Goal: Task Accomplishment & Management: Use online tool/utility

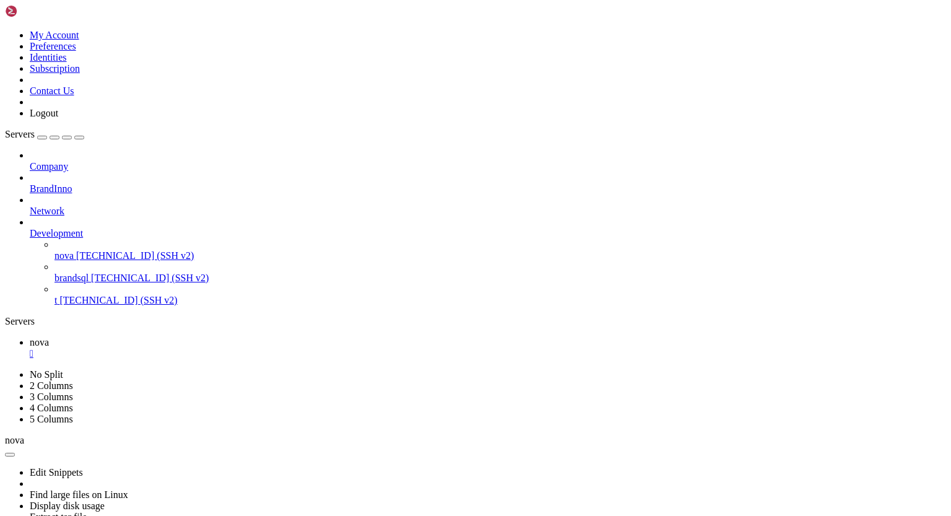
scroll to position [10504, 0]
drag, startPoint x: 53, startPoint y: 882, endPoint x: 115, endPoint y: 878, distance: 62.1
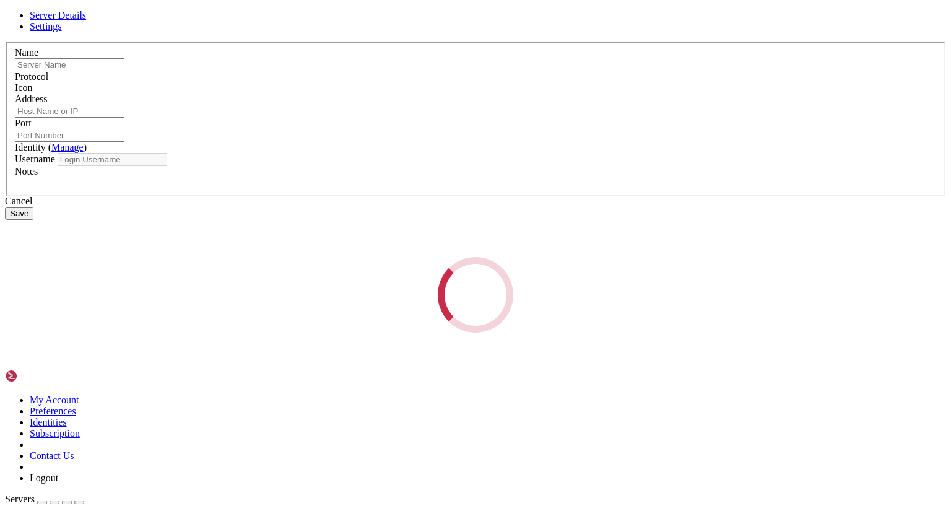
type input "t"
type input "[TECHNICAL_ID]"
type input "22250"
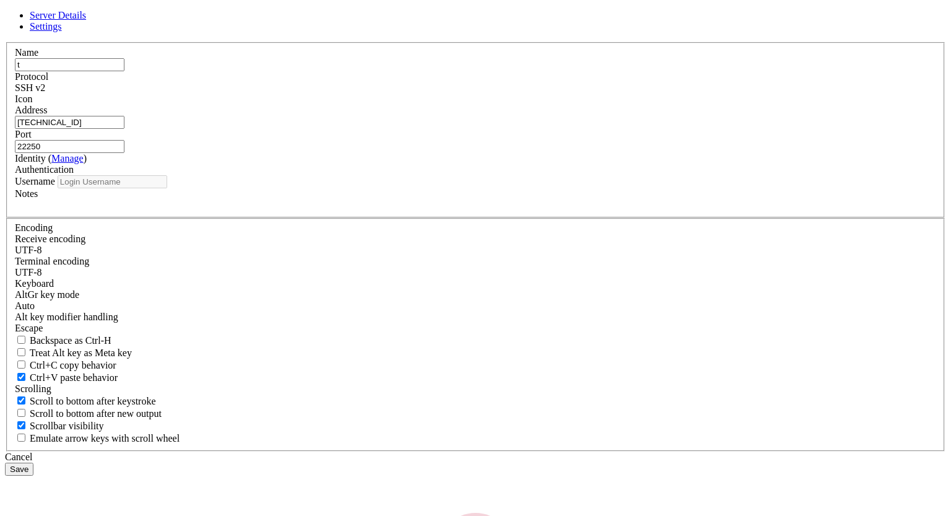
type input "root"
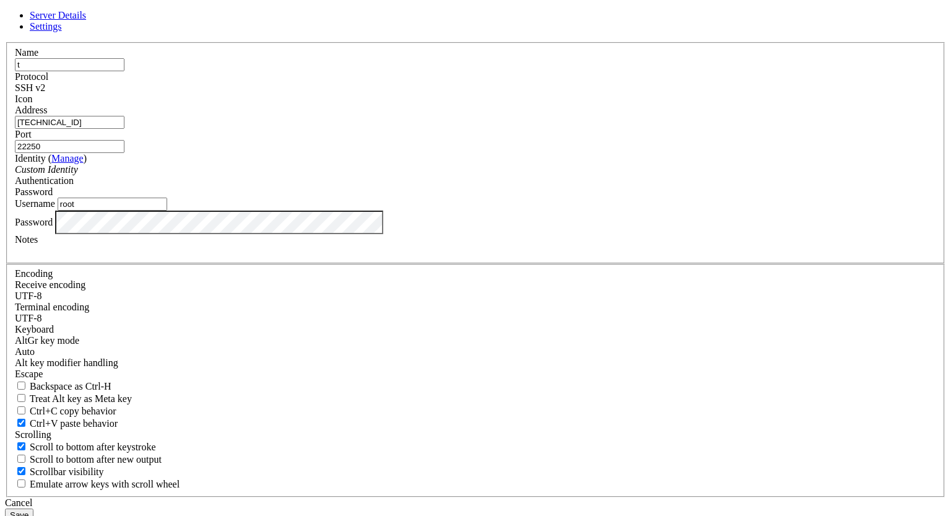
click at [33, 508] on button "Save" at bounding box center [19, 514] width 28 height 13
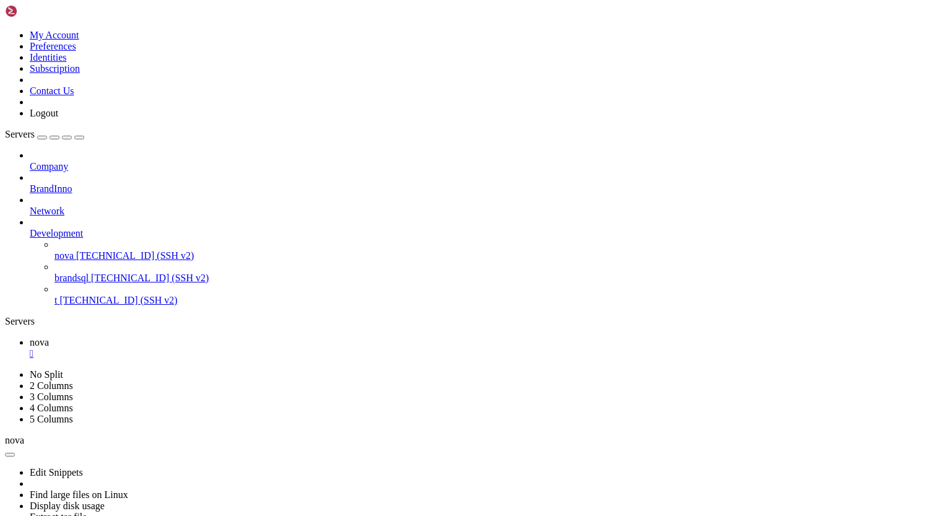
click at [89, 295] on span "[TECHNICAL_ID] (SSH v2)" at bounding box center [118, 300] width 118 height 11
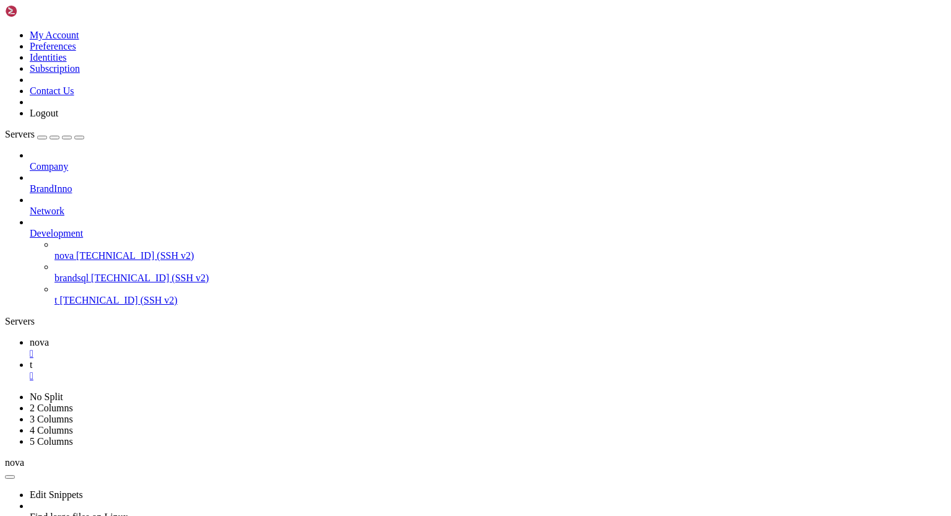
click at [49, 337] on span "nova" at bounding box center [39, 342] width 19 height 11
click at [251, 370] on div "" at bounding box center [488, 375] width 916 height 11
click at [77, 295] on span "[TECHNICAL_ID] (SSH v2)" at bounding box center [118, 300] width 118 height 11
click at [251, 370] on div "" at bounding box center [488, 375] width 916 height 11
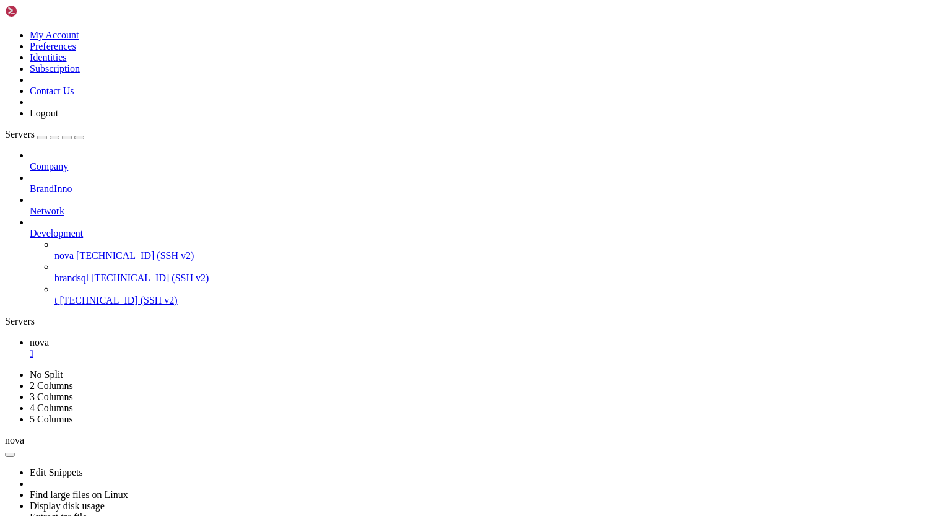
click at [87, 295] on span "[TECHNICAL_ID] (SSH v2)" at bounding box center [118, 300] width 118 height 11
drag, startPoint x: 11, startPoint y: 1017, endPoint x: 97, endPoint y: 1013, distance: 86.1
click at [49, 337] on span "nova" at bounding box center [39, 342] width 19 height 11
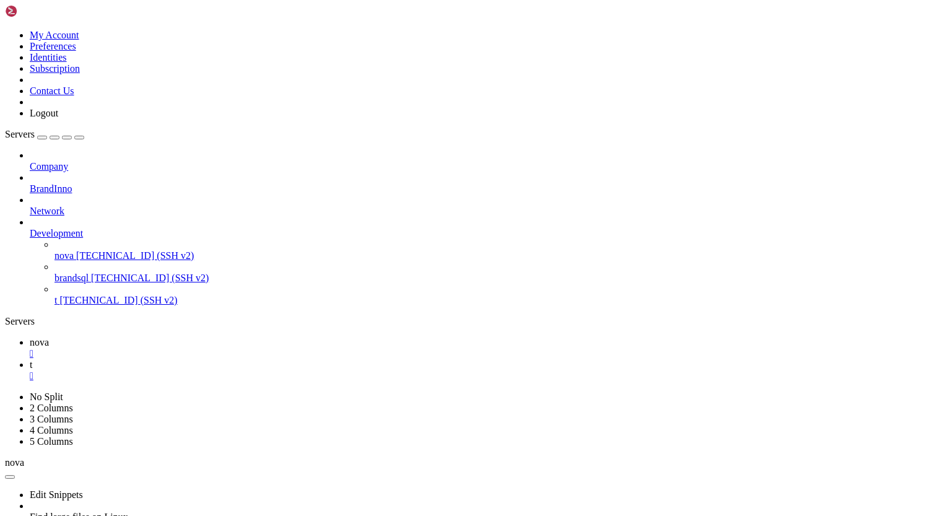
scroll to position [7852, 0]
drag, startPoint x: 14, startPoint y: 674, endPoint x: 231, endPoint y: 724, distance: 222.4
click at [251, 370] on div "" at bounding box center [488, 375] width 916 height 11
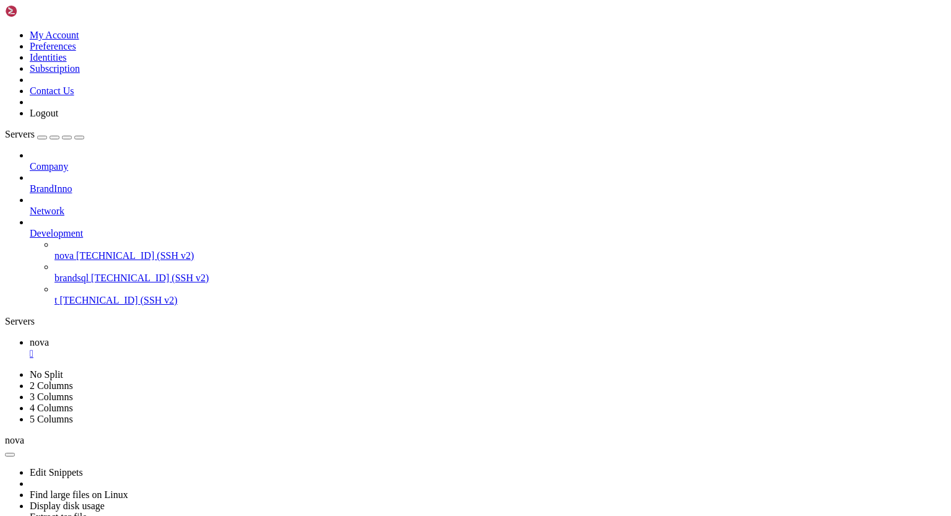
scroll to position [13777, 0]
drag, startPoint x: 52, startPoint y: 872, endPoint x: 115, endPoint y: 872, distance: 62.5
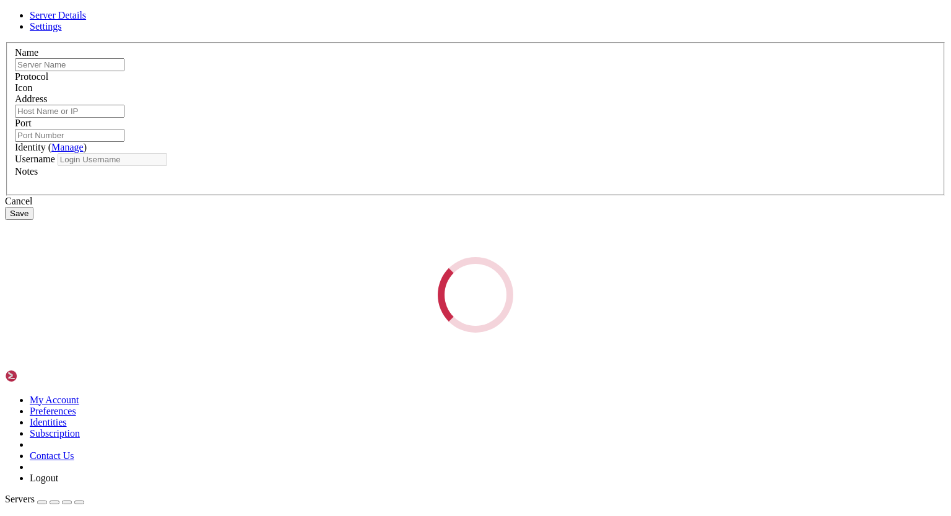
type input "t"
type input "[TECHNICAL_ID]"
type input "22250"
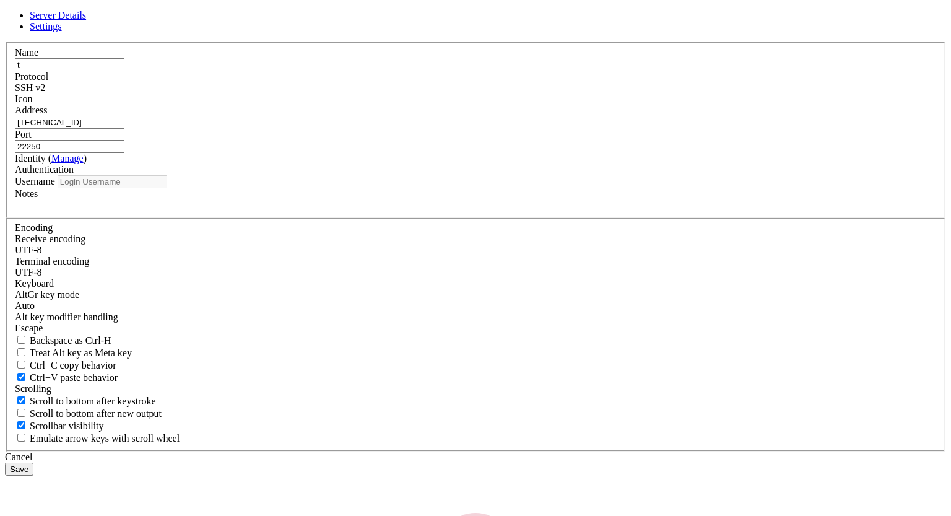
type input "root"
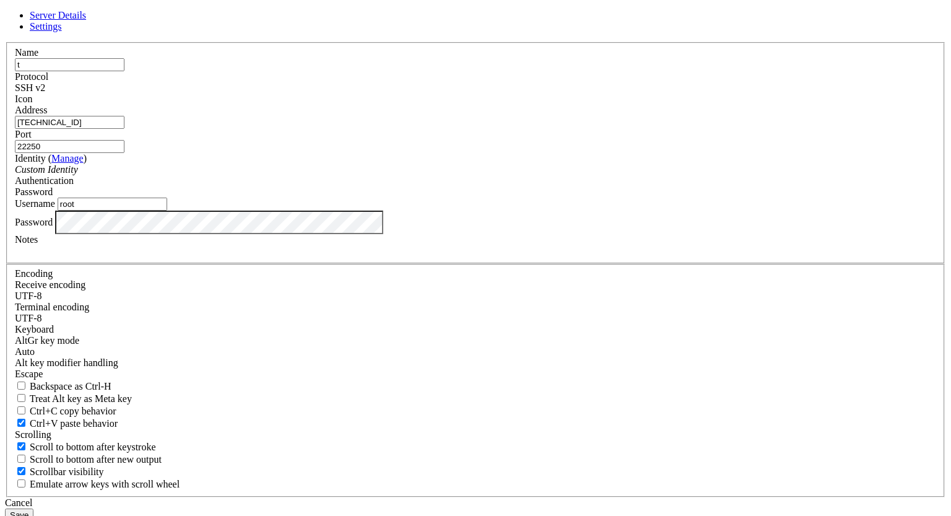
click at [33, 508] on button "Save" at bounding box center [19, 514] width 28 height 13
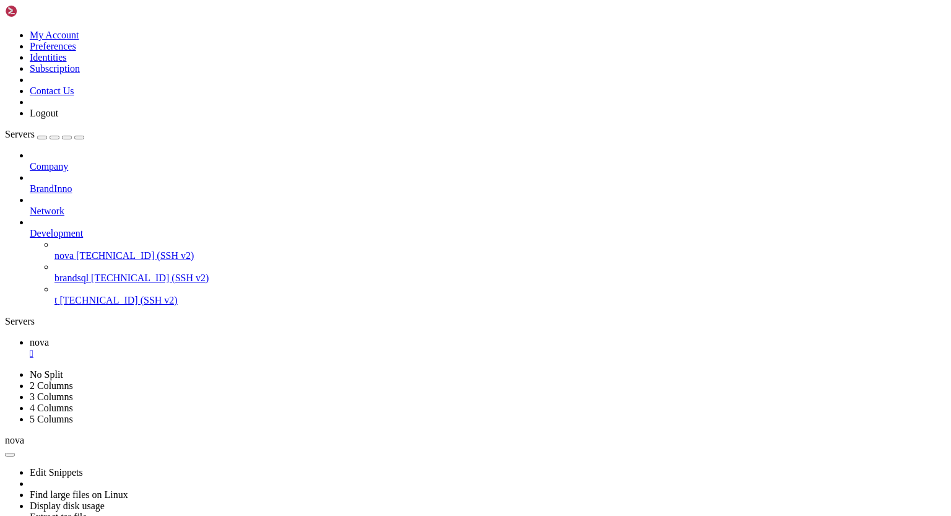
click at [57, 295] on span "t" at bounding box center [55, 300] width 2 height 11
click at [253, 370] on div "" at bounding box center [488, 375] width 916 height 11
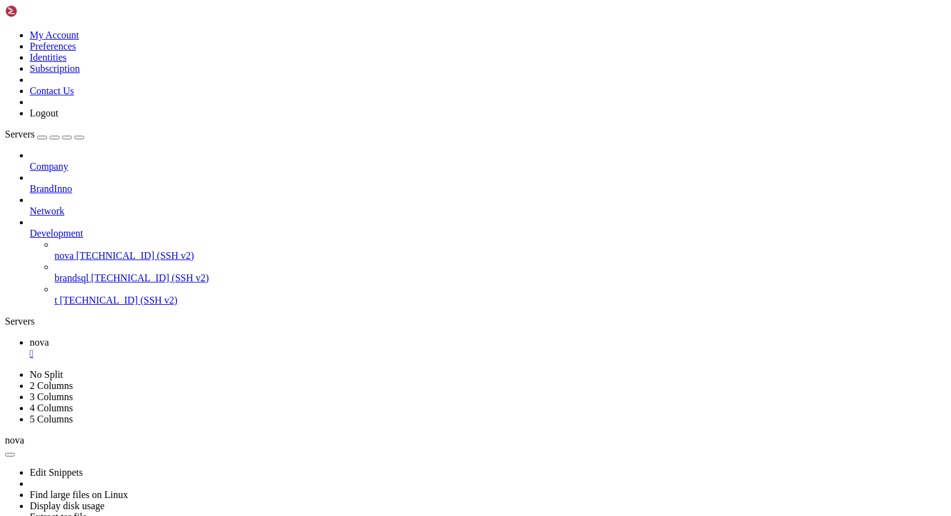
click at [206, 348] on div "" at bounding box center [488, 353] width 916 height 11
